Goal: Task Accomplishment & Management: Use online tool/utility

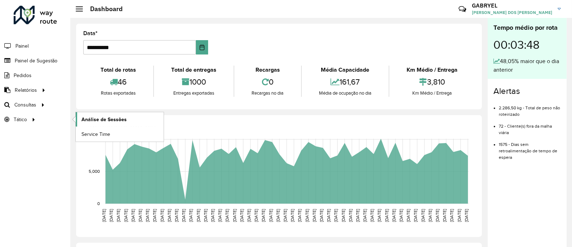
click at [96, 122] on span "Análise de Sessões" at bounding box center [104, 120] width 45 height 8
click at [28, 79] on link "Pedidos" at bounding box center [16, 75] width 32 height 14
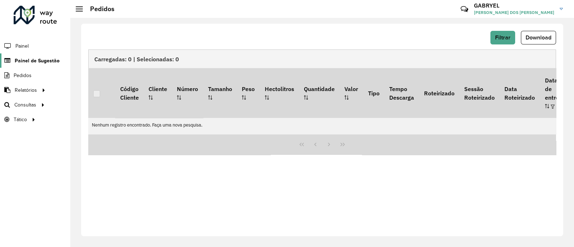
click at [47, 55] on link "Painel de Sugestão" at bounding box center [30, 60] width 60 height 14
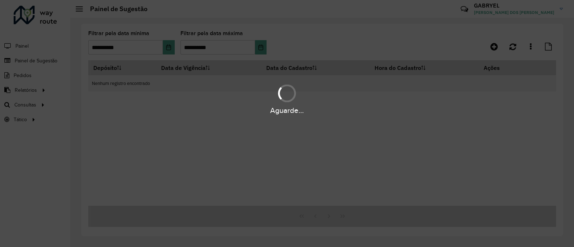
click at [167, 44] on div "Aguarde..." at bounding box center [287, 123] width 574 height 247
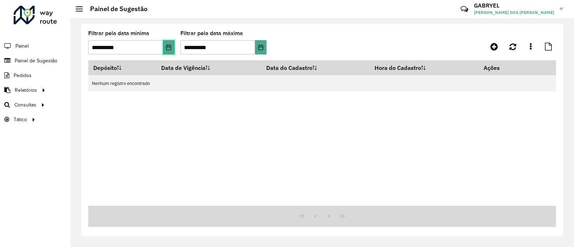
click at [166, 46] on icon "Choose Date" at bounding box center [169, 48] width 6 height 6
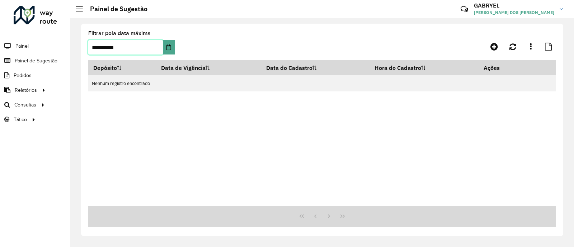
click at [157, 41] on input "**********" at bounding box center [125, 47] width 75 height 14
click at [166, 46] on icon "Choose Date" at bounding box center [169, 48] width 6 height 6
click at [382, 117] on div "Depósito Data de Vigência Data do Cadastro Hora do Cadastro Ações Nenhum regist…" at bounding box center [322, 133] width 468 height 146
click at [491, 43] on icon at bounding box center [495, 46] width 8 height 9
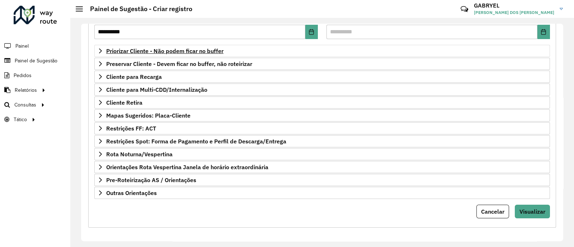
scroll to position [19, 0]
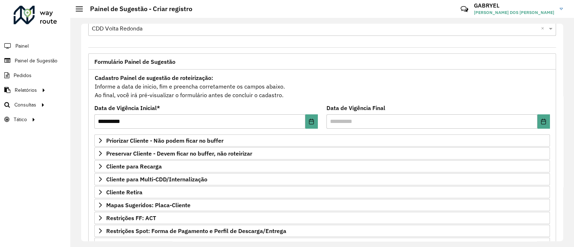
click at [317, 121] on formly-field "**********" at bounding box center [206, 120] width 232 height 29
click at [313, 124] on button "Choose Date" at bounding box center [312, 122] width 13 height 14
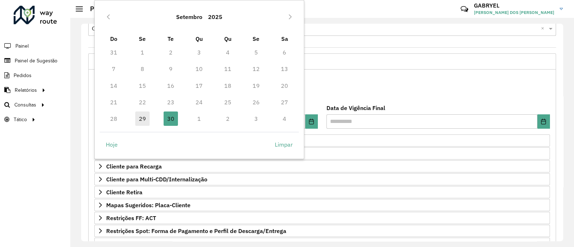
click at [146, 119] on span "29" at bounding box center [142, 119] width 14 height 14
type input "**********"
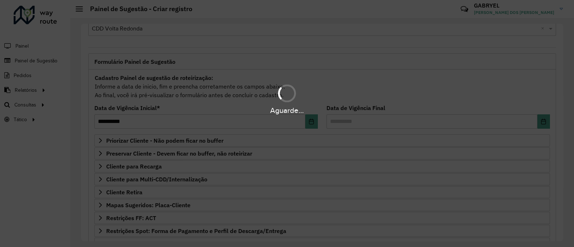
click at [394, 91] on div "Aguarde..." at bounding box center [287, 99] width 574 height 34
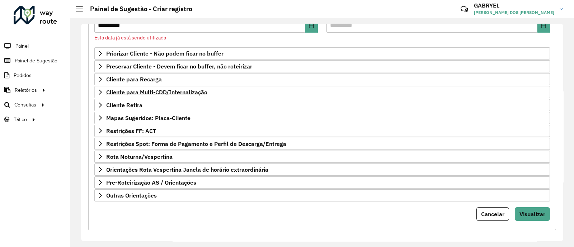
scroll to position [117, 0]
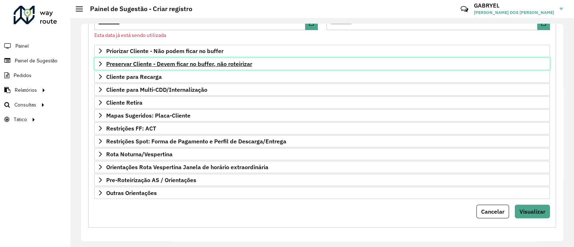
click at [178, 64] on span "Preservar Cliente - Devem ficar no buffer, não roteirizar" at bounding box center [179, 64] width 146 height 6
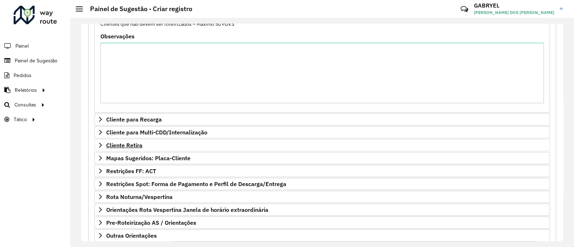
scroll to position [238, 0]
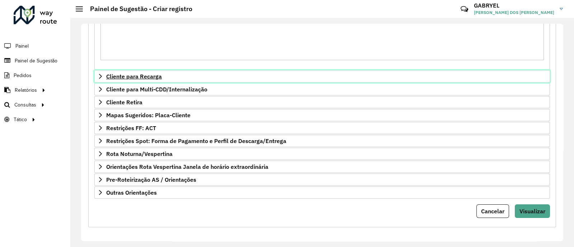
click at [169, 81] on link "Cliente para Recarga" at bounding box center [322, 76] width 456 height 12
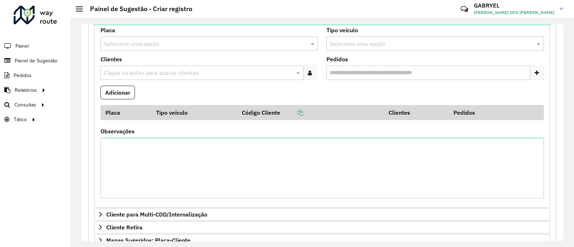
scroll to position [422, 0]
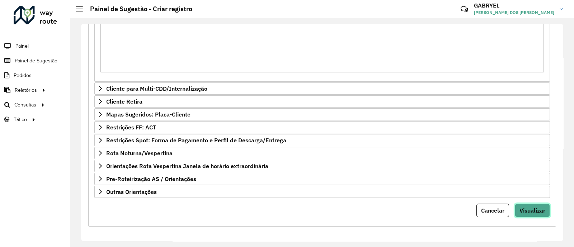
click at [534, 208] on span "Visualizar" at bounding box center [533, 210] width 26 height 7
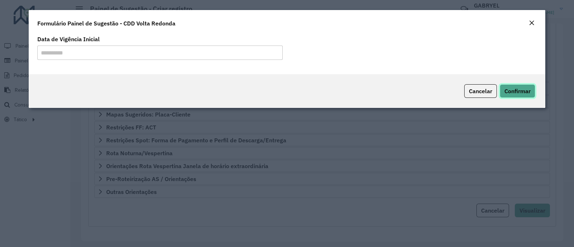
click at [533, 93] on button "Confirmar" at bounding box center [518, 91] width 36 height 14
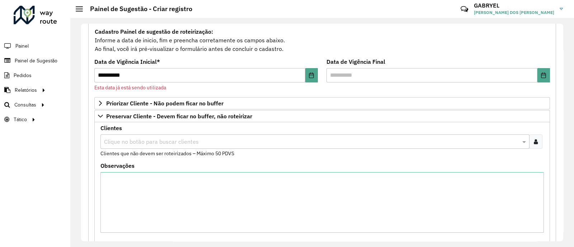
scroll to position [0, 0]
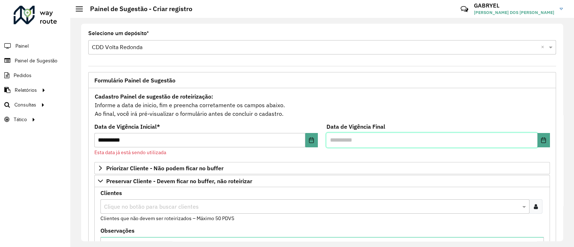
click at [359, 140] on input "text" at bounding box center [432, 140] width 211 height 14
click at [541, 144] on button "Choose Date" at bounding box center [544, 140] width 13 height 14
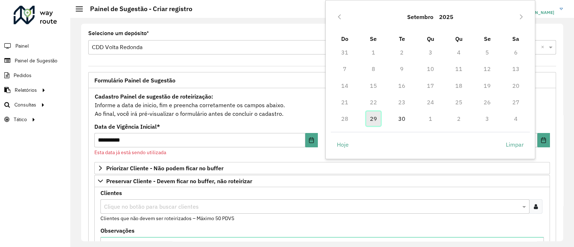
click at [372, 116] on span "29" at bounding box center [374, 119] width 14 height 14
type input "**********"
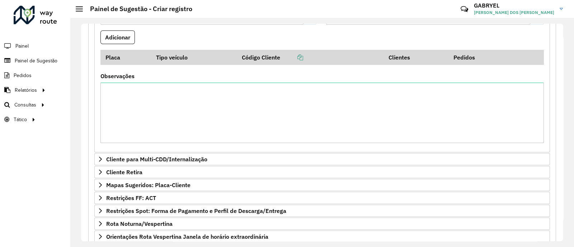
scroll to position [422, 0]
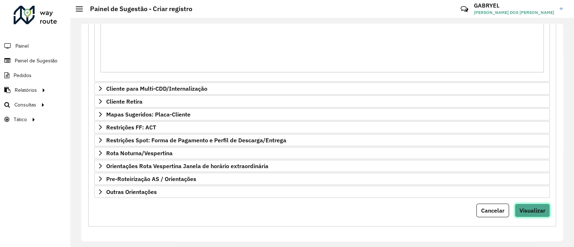
click at [525, 207] on span "Visualizar" at bounding box center [533, 210] width 26 height 7
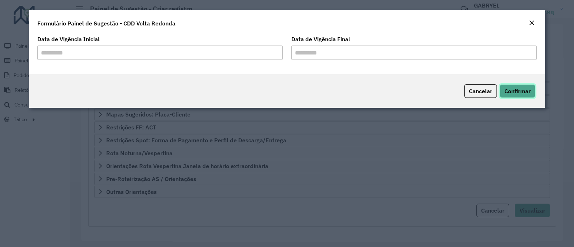
click at [526, 89] on span "Confirmar" at bounding box center [518, 91] width 26 height 7
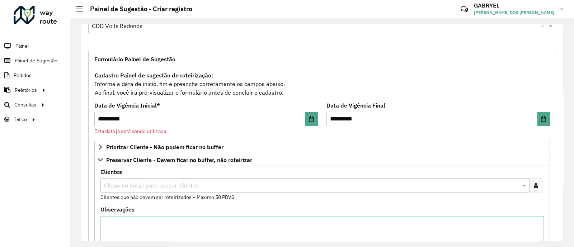
scroll to position [0, 0]
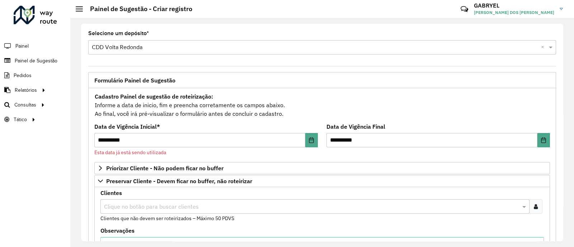
click at [147, 78] on span "Formulário Painel de Sugestão" at bounding box center [134, 81] width 81 height 6
click at [153, 47] on input "text" at bounding box center [315, 47] width 447 height 9
click at [41, 60] on span "Painel de Sugestão" at bounding box center [37, 61] width 45 height 8
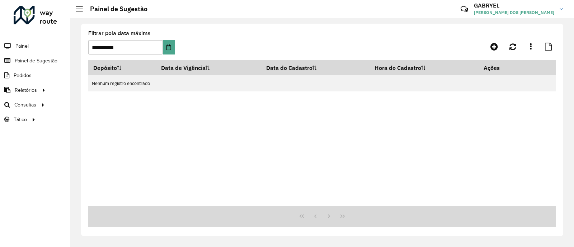
click at [176, 49] on formly-group "**********" at bounding box center [260, 45] width 345 height 29
click at [163, 46] on button "Choose Date" at bounding box center [168, 47] width 11 height 14
click at [328, 115] on div "Depósito Data de Vigência Data do Cadastro Hora do Cadastro Ações Nenhum regist…" at bounding box center [322, 133] width 468 height 146
click at [153, 43] on input "**********" at bounding box center [125, 47] width 75 height 14
click at [162, 48] on input "**********" at bounding box center [125, 47] width 75 height 14
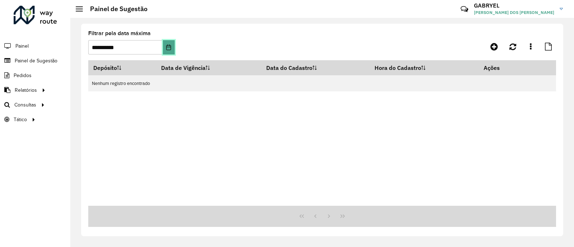
click at [164, 47] on button "Choose Date" at bounding box center [168, 47] width 11 height 14
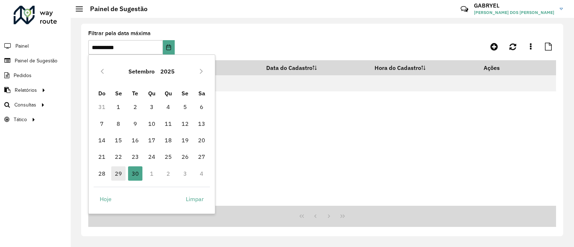
click at [116, 172] on span "29" at bounding box center [118, 174] width 14 height 14
type input "**********"
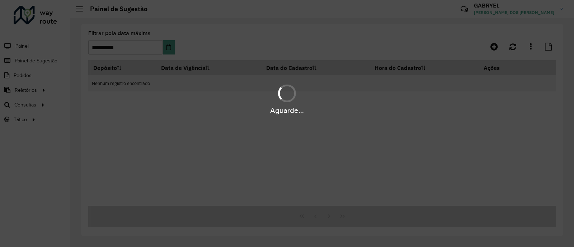
click at [388, 125] on div "Aguarde..." at bounding box center [287, 123] width 574 height 247
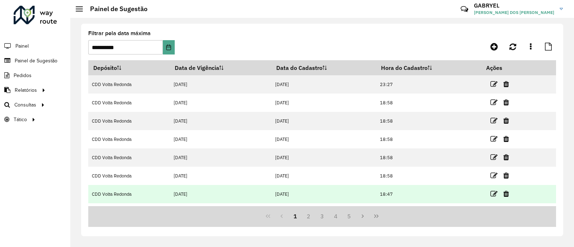
scroll to position [88, 0]
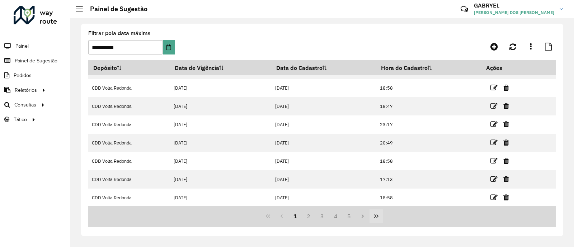
click at [378, 216] on icon "Last Page" at bounding box center [376, 217] width 4 height 4
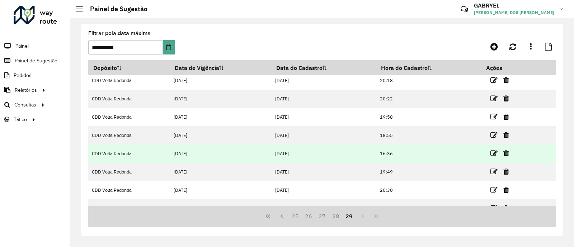
scroll to position [52, 0]
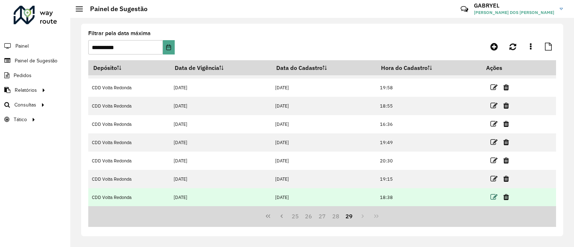
click at [493, 195] on icon at bounding box center [494, 197] width 7 height 7
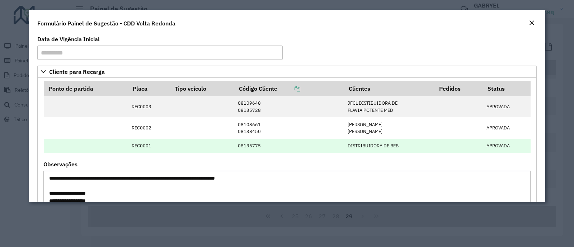
drag, startPoint x: 406, startPoint y: 148, endPoint x: 357, endPoint y: 148, distance: 48.5
click at [357, 148] on td "DISTRIBUIDORA DE BEB" at bounding box center [389, 146] width 90 height 14
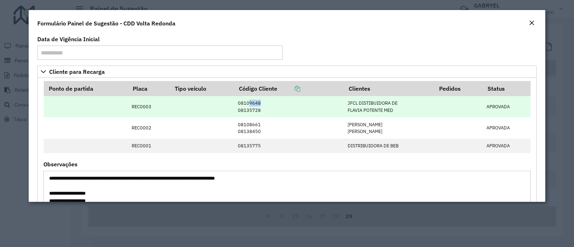
drag, startPoint x: 247, startPoint y: 103, endPoint x: 261, endPoint y: 103, distance: 13.3
click at [261, 103] on td "08109648 08135728" at bounding box center [289, 106] width 110 height 21
copy td "9648"
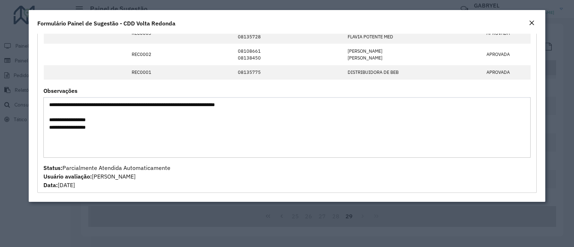
scroll to position [0, 0]
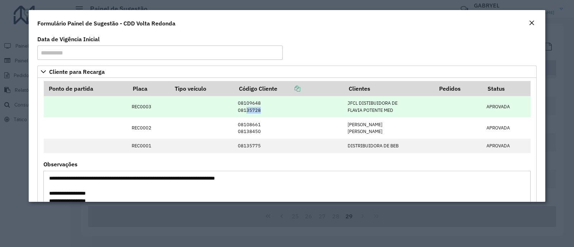
drag, startPoint x: 243, startPoint y: 112, endPoint x: 263, endPoint y: 112, distance: 20.1
click at [263, 112] on td "08109648 08135728" at bounding box center [289, 106] width 110 height 21
copy td "35728"
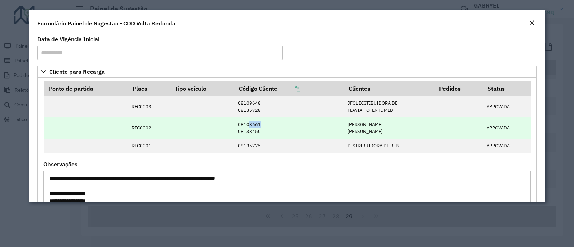
drag, startPoint x: 246, startPoint y: 124, endPoint x: 264, endPoint y: 124, distance: 18.7
click at [264, 124] on td "08108661 08138450" at bounding box center [289, 127] width 110 height 21
copy td "8661"
drag, startPoint x: 245, startPoint y: 130, endPoint x: 268, endPoint y: 128, distance: 23.4
click at [268, 128] on td "08108661 08138450" at bounding box center [289, 127] width 110 height 21
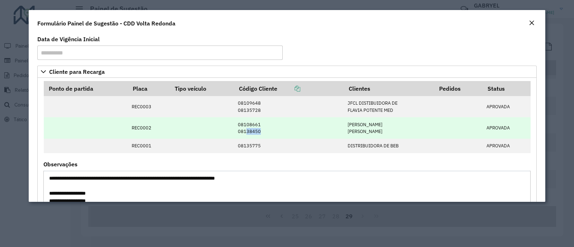
copy td "38450"
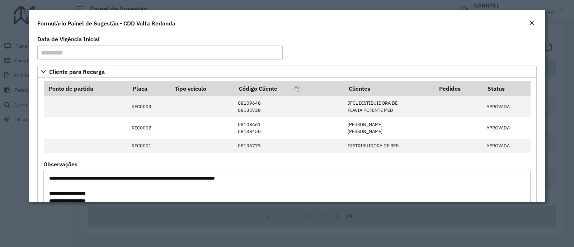
click at [297, 154] on formly-field "Ponto de partida Placa Tipo veículo Código Cliente Clientes Pedidos Status REC0…" at bounding box center [287, 121] width 496 height 81
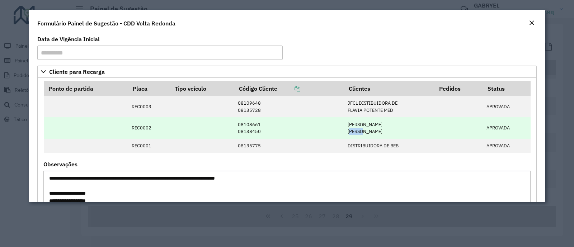
drag, startPoint x: 345, startPoint y: 128, endPoint x: 363, endPoint y: 132, distance: 18.3
click at [363, 132] on td "WENCESLAU DE SOUZA SOUZA" at bounding box center [389, 127] width 90 height 21
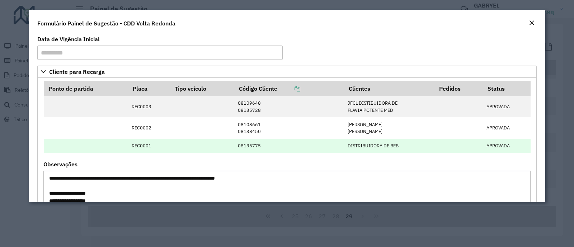
drag, startPoint x: 399, startPoint y: 142, endPoint x: 318, endPoint y: 142, distance: 81.1
click at [318, 142] on tr "REC0001 08135775 DISTRIBUIDORA DE BEB APROVADA" at bounding box center [287, 146] width 487 height 14
click at [318, 142] on td "08135775" at bounding box center [289, 146] width 110 height 14
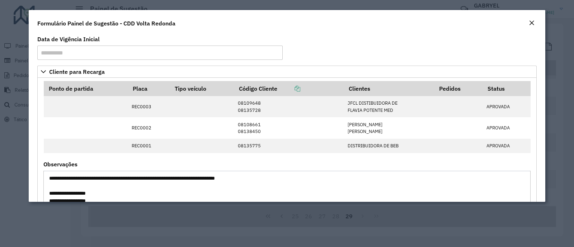
click at [530, 20] on em "Close" at bounding box center [532, 23] width 6 height 6
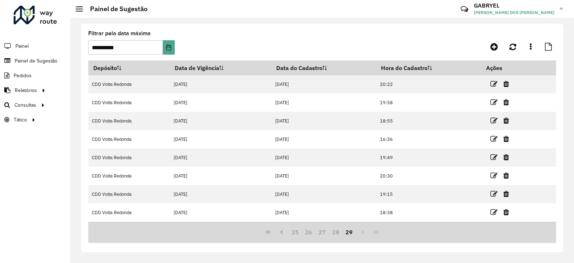
scroll to position [36, 0]
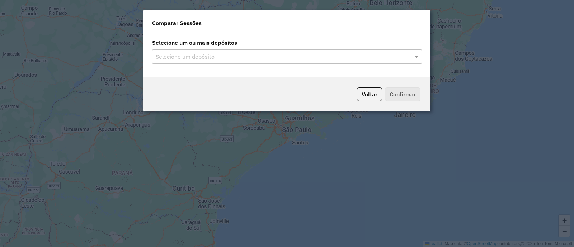
click at [275, 55] on input "text" at bounding box center [283, 57] width 259 height 9
click at [416, 55] on span at bounding box center [417, 56] width 9 height 9
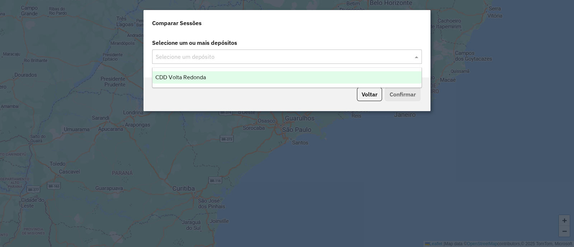
click at [237, 82] on div "CDD Volta Redonda" at bounding box center [287, 77] width 269 height 12
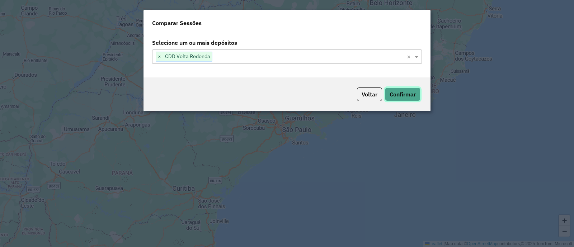
click at [387, 88] on button "Confirmar" at bounding box center [403, 95] width 36 height 14
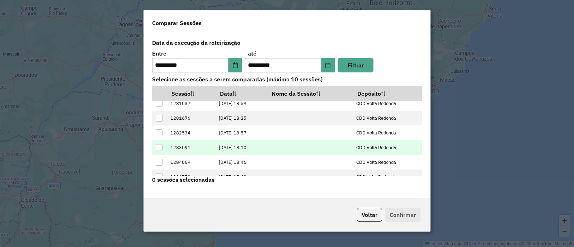
scroll to position [28, 0]
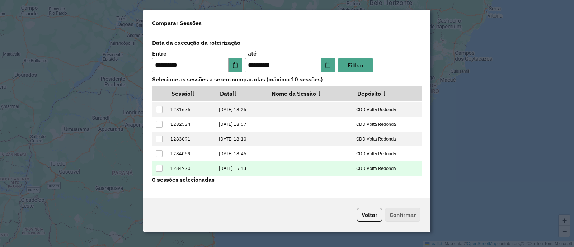
click at [161, 175] on td at bounding box center [159, 168] width 15 height 15
click at [162, 169] on div at bounding box center [159, 168] width 7 height 7
click at [407, 209] on button "Confirmar" at bounding box center [403, 215] width 36 height 14
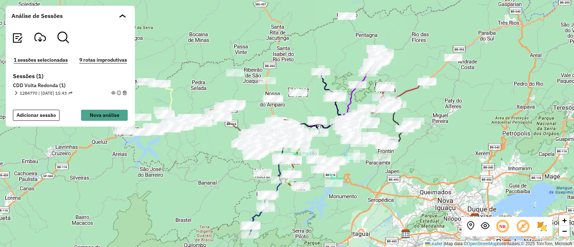
click at [18, 92] on div "1284770 | 29/09/2025 - 15:43" at bounding box center [43, 93] width 59 height 6
click at [17, 92] on em at bounding box center [16, 93] width 4 height 4
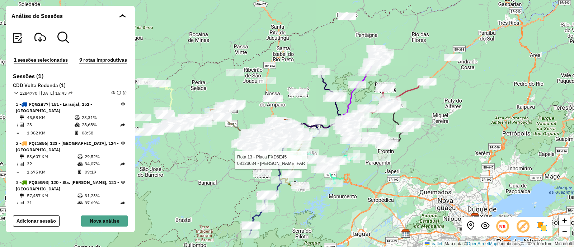
scroll to position [299, 0]
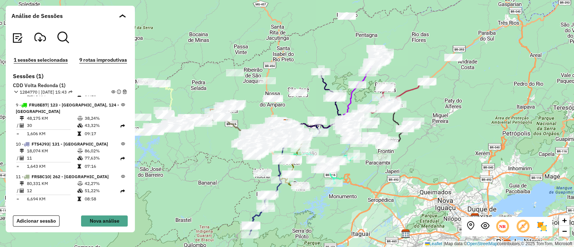
click at [112, 92] on em at bounding box center [113, 92] width 4 height 4
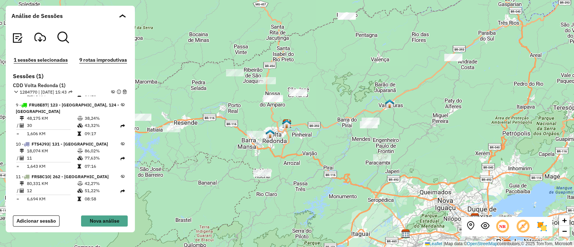
click at [123, 143] on div "10 - FTS4J93 | 131 - Cailândia 18,074 KM 86,02% / 11 77,63% = 1,643 KM 07:16" at bounding box center [70, 155] width 113 height 33
click at [122, 143] on icon at bounding box center [123, 144] width 4 height 4
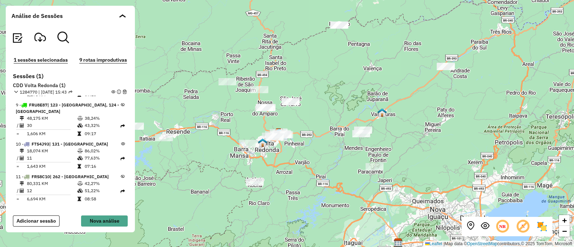
drag, startPoint x: 325, startPoint y: 149, endPoint x: 313, endPoint y: 156, distance: 14.0
click at [313, 156] on div "+ − Leaflet | Map data © OpenStreetMap contributors,© 2025 TomTom, Microsoft" at bounding box center [287, 123] width 574 height 247
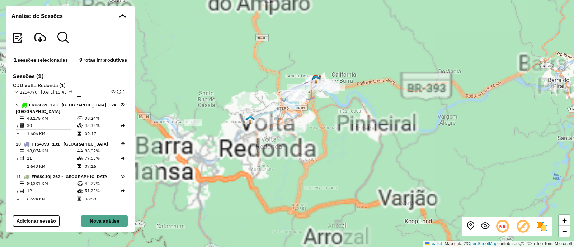
click at [293, 185] on div "+ − Leaflet | Map data © OpenStreetMap contributors,© 2025 TomTom, Microsoft" at bounding box center [287, 123] width 574 height 247
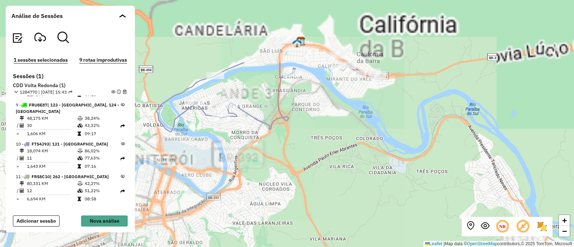
drag, startPoint x: 278, startPoint y: 193, endPoint x: 248, endPoint y: 216, distance: 37.6
click at [248, 216] on div "+ − Leaflet | Map data © OpenStreetMap contributors,© 2025 TomTom, Microsoft" at bounding box center [287, 123] width 574 height 247
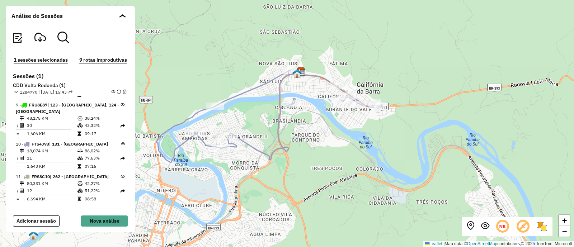
drag, startPoint x: 298, startPoint y: 152, endPoint x: 302, endPoint y: 167, distance: 15.4
click at [302, 167] on div "+ − Leaflet | Map data © OpenStreetMap contributors,© 2025 TomTom, Microsoft" at bounding box center [287, 123] width 574 height 247
click at [122, 15] on span at bounding box center [124, 16] width 4 height 4
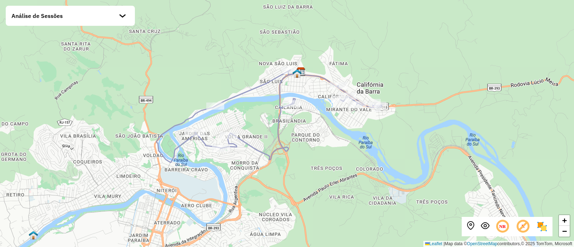
scroll to position [280, 0]
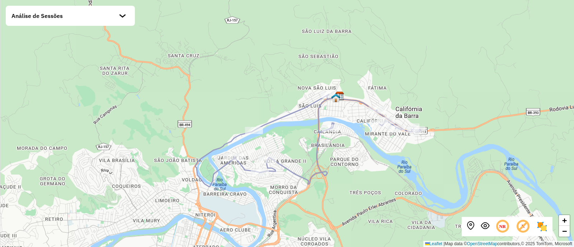
drag, startPoint x: 247, startPoint y: 97, endPoint x: 280, endPoint y: 119, distance: 39.9
click at [280, 119] on icon at bounding box center [307, 140] width 225 height 93
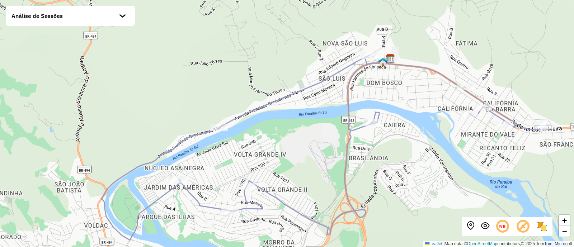
drag, startPoint x: 338, startPoint y: 143, endPoint x: 322, endPoint y: 143, distance: 16.5
click at [322, 143] on div "+ − Leaflet | Map data © OpenStreetMap contributors,© 2025 TomTom, Microsoft" at bounding box center [287, 123] width 574 height 247
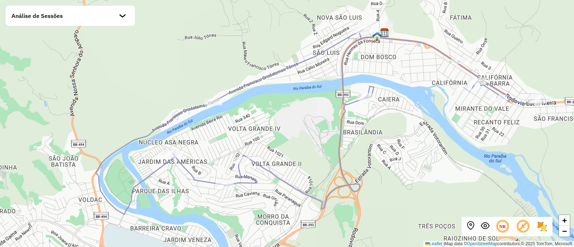
drag, startPoint x: 194, startPoint y: 171, endPoint x: 187, endPoint y: 139, distance: 32.5
click at [187, 139] on div "+ − Leaflet | Map data © OpenStreetMap contributors,© 2025 TomTom, Microsoft" at bounding box center [287, 123] width 574 height 247
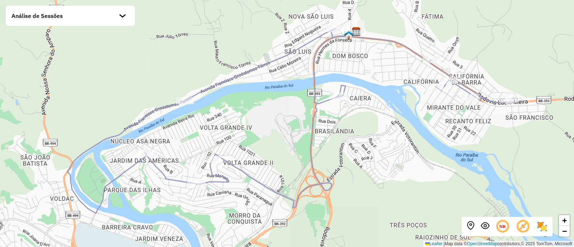
drag, startPoint x: 395, startPoint y: 129, endPoint x: 368, endPoint y: 134, distance: 27.0
click at [368, 134] on div "+ − Leaflet | Map data © OpenStreetMap contributors,© 2025 TomTom, Microsoft" at bounding box center [287, 123] width 574 height 247
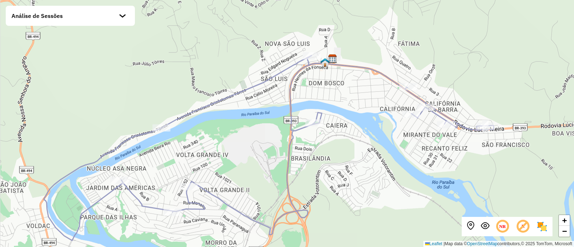
drag, startPoint x: 338, startPoint y: 106, endPoint x: 314, endPoint y: 134, distance: 36.1
click at [314, 134] on div "+ − Leaflet | Map data © OpenStreetMap contributors,© 2025 TomTom, Microsoft" at bounding box center [287, 123] width 574 height 247
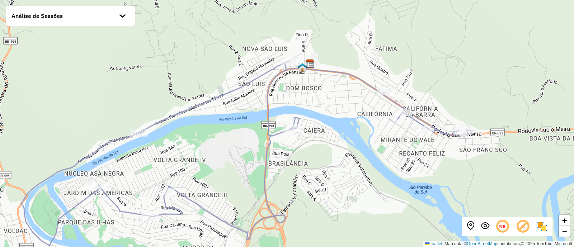
drag, startPoint x: 427, startPoint y: 133, endPoint x: 402, endPoint y: 138, distance: 25.0
click at [402, 138] on div "+ − Leaflet | Map data © OpenStreetMap contributors,© 2025 TomTom, Microsoft" at bounding box center [287, 123] width 574 height 247
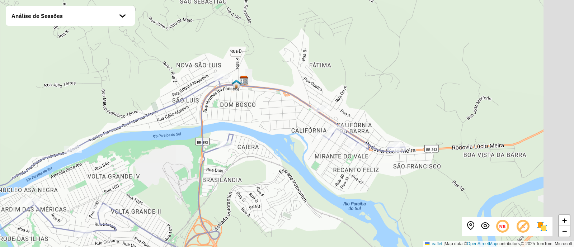
drag, startPoint x: 481, startPoint y: 118, endPoint x: 417, endPoint y: 134, distance: 66.3
click at [417, 134] on div "+ − Leaflet | Map data © OpenStreetMap contributors,© 2025 TomTom, Microsoft" at bounding box center [287, 123] width 574 height 247
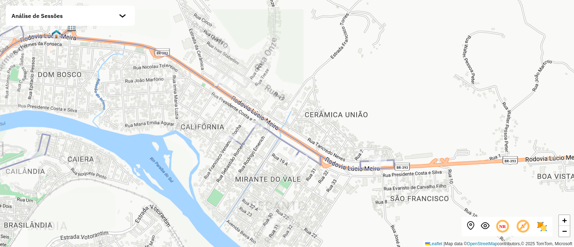
drag, startPoint x: 351, startPoint y: 142, endPoint x: 384, endPoint y: 137, distance: 33.4
click at [384, 137] on div "+ − Leaflet | Map data © OpenStreetMap contributors,© 2025 TomTom, Microsoft" at bounding box center [287, 123] width 574 height 247
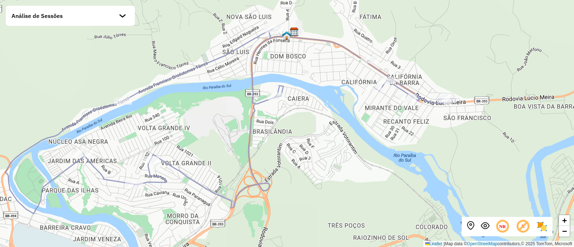
drag, startPoint x: 376, startPoint y: 96, endPoint x: 438, endPoint y: 71, distance: 66.5
click at [438, 71] on div "+ − Leaflet | Map data © OpenStreetMap contributors,© 2025 TomTom, Microsoft" at bounding box center [287, 123] width 574 height 247
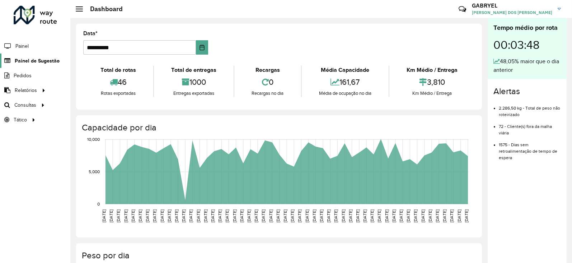
click at [41, 59] on span "Painel de Sugestão" at bounding box center [37, 61] width 45 height 8
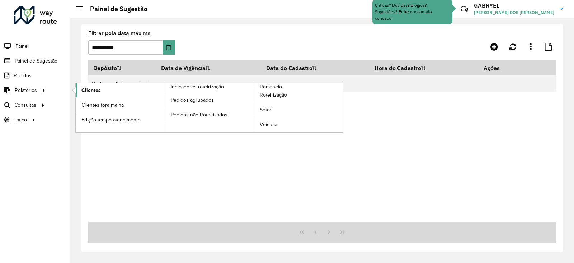
click at [97, 94] on link "Clientes" at bounding box center [120, 90] width 89 height 14
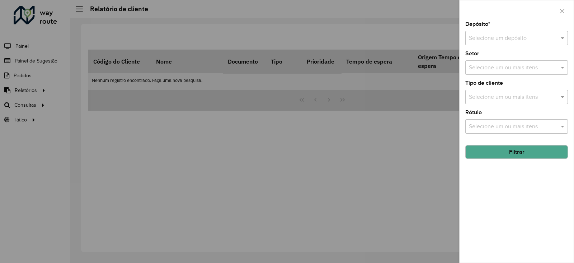
click at [542, 33] on div "Selecione um depósito" at bounding box center [517, 38] width 103 height 14
click at [512, 56] on span "CDD Volta Redonda" at bounding box center [494, 59] width 51 height 6
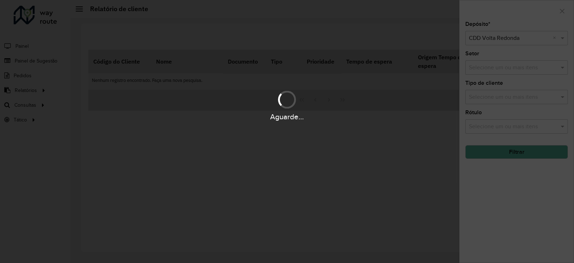
click at [508, 66] on div "Aguarde..." at bounding box center [287, 131] width 574 height 263
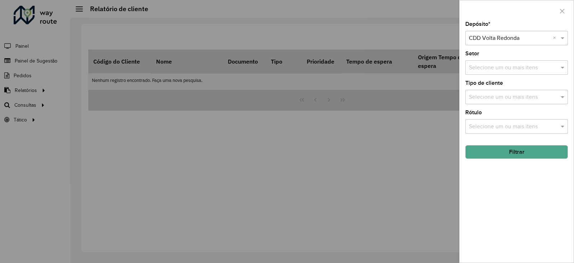
click at [504, 71] on input "text" at bounding box center [513, 68] width 92 height 9
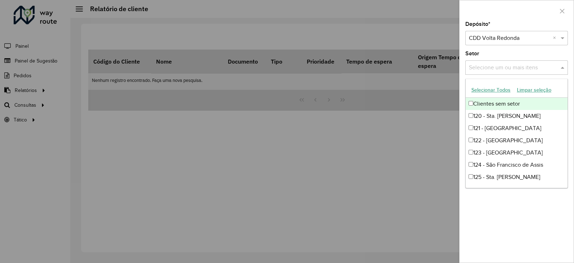
click at [524, 47] on div "Depósito * Selecione um depósito × CDD Volta Redonda × Setor Selecione um ou ma…" at bounding box center [517, 142] width 114 height 241
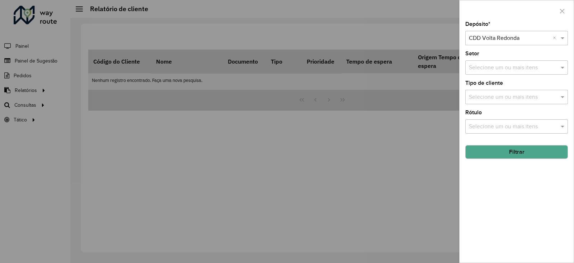
click at [508, 134] on div "Depósito * Selecione um depósito × CDD Volta Redonda × Setor Selecione um ou ma…" at bounding box center [517, 142] width 114 height 241
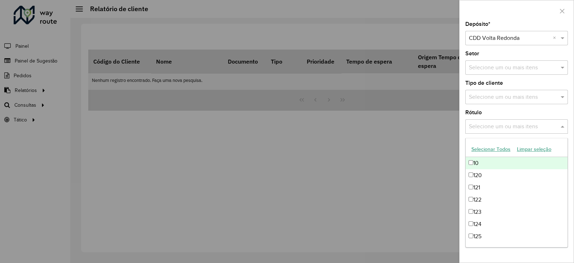
click at [511, 125] on input "text" at bounding box center [513, 126] width 92 height 9
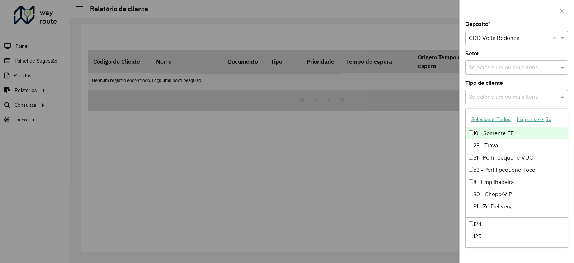
click at [508, 103] on div "Selecione um ou mais itens" at bounding box center [517, 97] width 103 height 14
click at [512, 84] on div "Tipo de cliente Selecione um ou mais itens" at bounding box center [517, 92] width 103 height 24
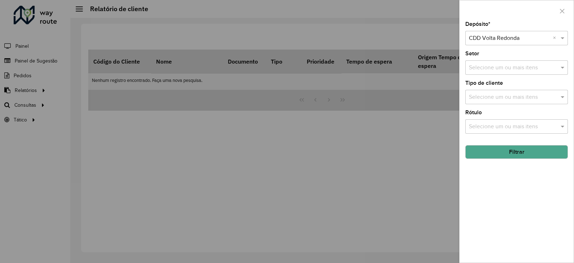
click at [516, 151] on button "Filtrar" at bounding box center [517, 152] width 103 height 14
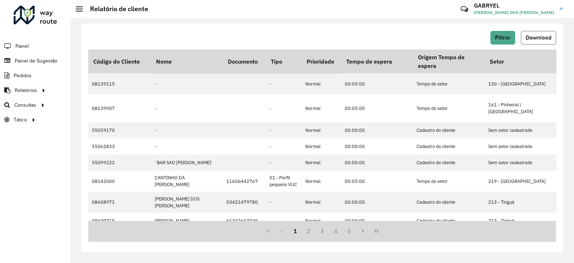
click at [539, 37] on span "Download" at bounding box center [539, 37] width 26 height 6
click at [220, 46] on div "Filtrar Download" at bounding box center [322, 40] width 468 height 19
click at [513, 40] on button "Filtrar" at bounding box center [503, 38] width 25 height 14
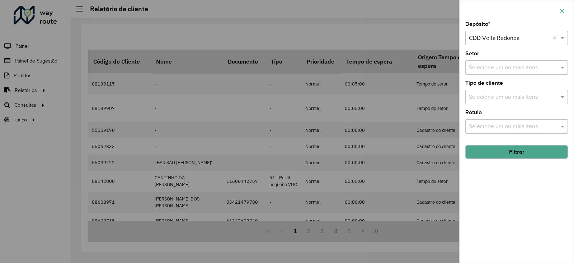
click at [562, 7] on button "button" at bounding box center [562, 10] width 11 height 11
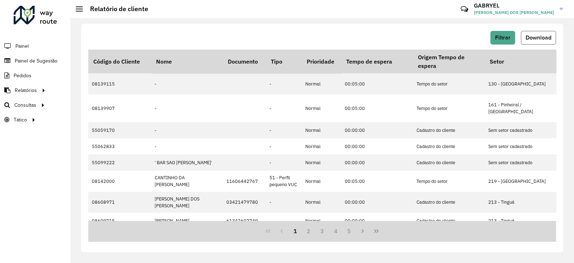
click at [541, 34] on span "Download" at bounding box center [539, 37] width 26 height 6
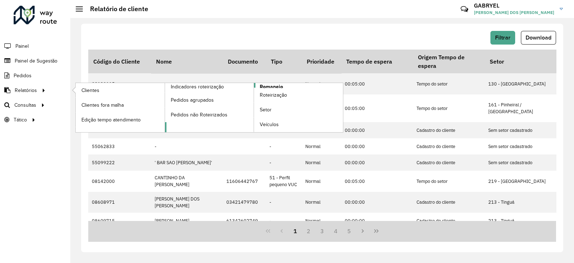
click at [279, 83] on span "Romaneio" at bounding box center [271, 87] width 23 height 8
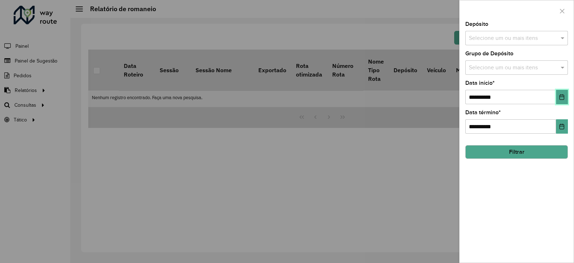
click at [558, 96] on button "Choose Date" at bounding box center [563, 97] width 12 height 14
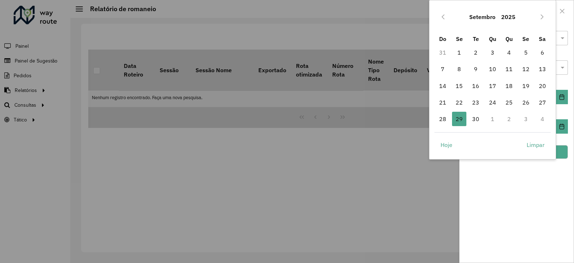
click at [450, 19] on div "Setembro 2025" at bounding box center [493, 16] width 117 height 23
click at [448, 19] on button "Previous Month" at bounding box center [443, 16] width 11 height 11
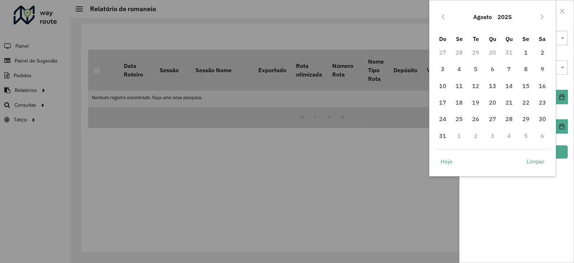
click at [448, 19] on button "Previous Month" at bounding box center [443, 16] width 11 height 11
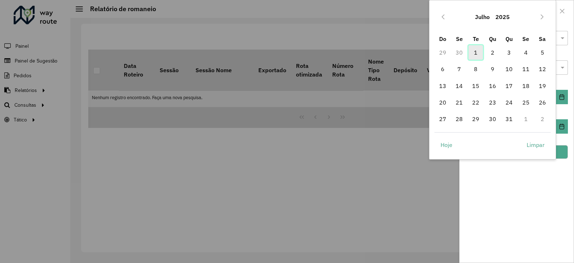
click at [479, 50] on span "1" at bounding box center [476, 52] width 14 height 14
type input "**********"
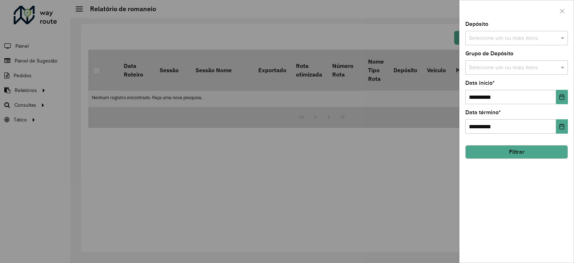
click at [544, 190] on div "**********" at bounding box center [517, 142] width 114 height 241
click at [560, 132] on button "Choose Date" at bounding box center [563, 126] width 12 height 14
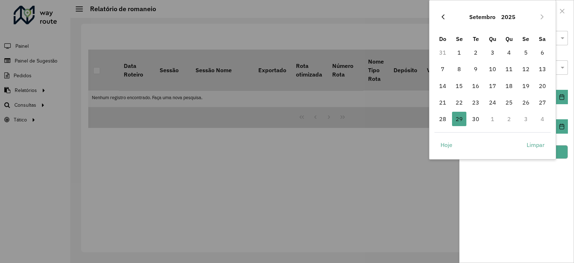
click at [439, 16] on button "Previous Month" at bounding box center [443, 16] width 11 height 11
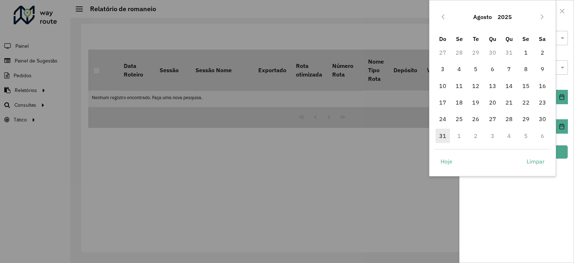
click at [450, 132] on span "31" at bounding box center [443, 136] width 14 height 14
type input "**********"
click at [497, 204] on div "**********" at bounding box center [517, 142] width 114 height 241
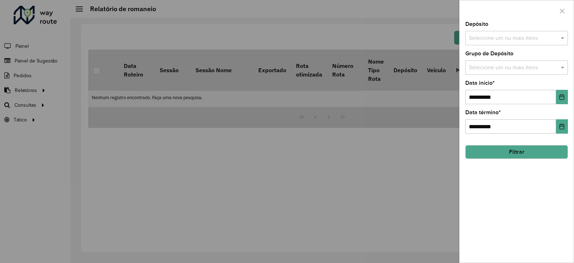
click at [508, 160] on div "**********" at bounding box center [517, 142] width 114 height 241
click at [510, 154] on button "Filtrar" at bounding box center [517, 152] width 103 height 14
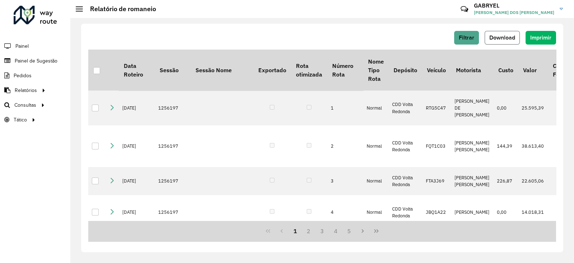
click at [502, 41] on button "Download" at bounding box center [502, 38] width 35 height 14
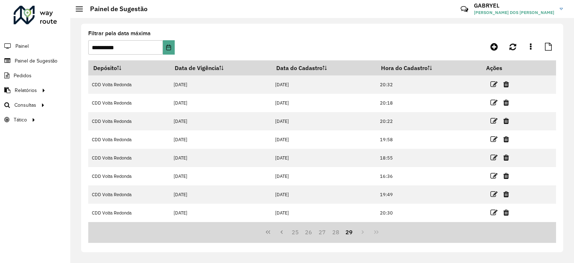
scroll to position [36, 0]
